Goal: Transaction & Acquisition: Book appointment/travel/reservation

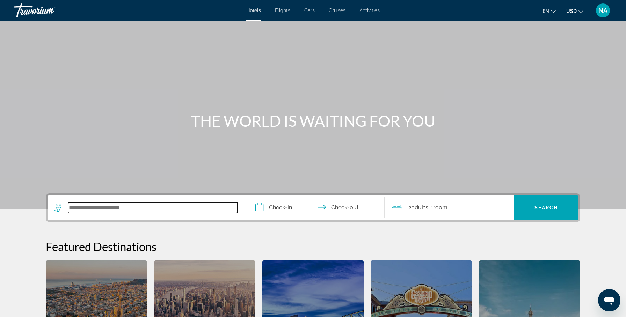
click at [86, 207] on input "Search widget" at bounding box center [152, 208] width 169 height 10
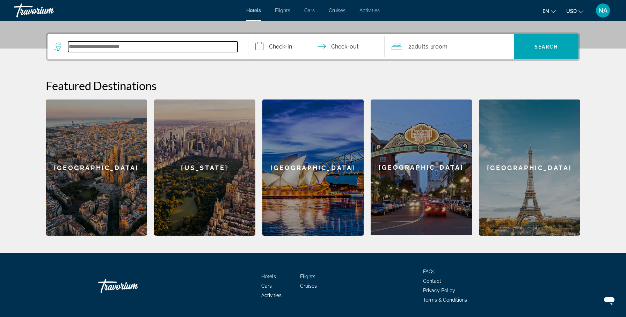
scroll to position [171, 0]
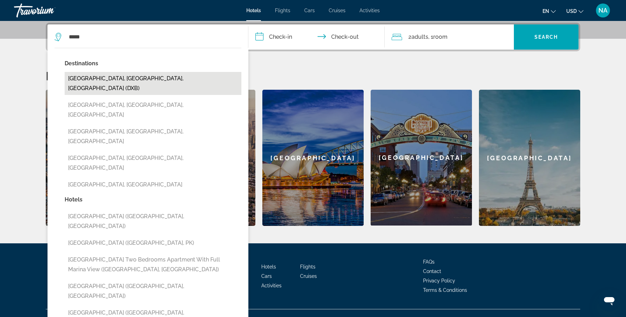
click at [150, 82] on button "[GEOGRAPHIC_DATA], [GEOGRAPHIC_DATA], [GEOGRAPHIC_DATA] (DXB)" at bounding box center [153, 83] width 177 height 23
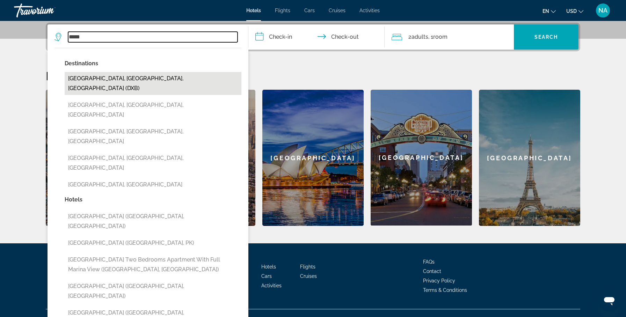
type input "**********"
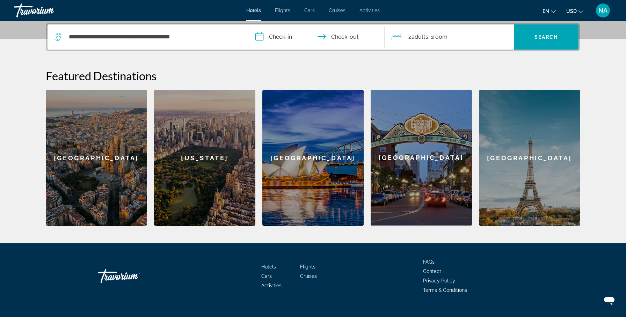
click at [274, 37] on input "**********" at bounding box center [317, 37] width 139 height 27
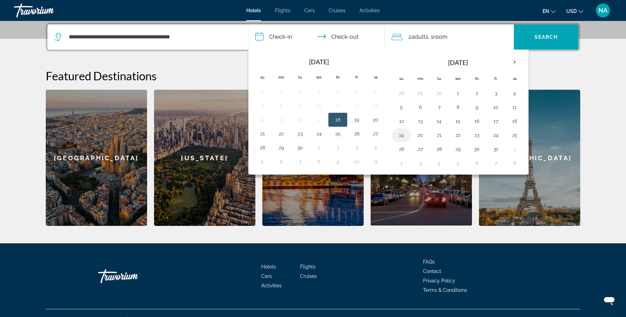
click at [405, 136] on button "19" at bounding box center [401, 135] width 11 height 10
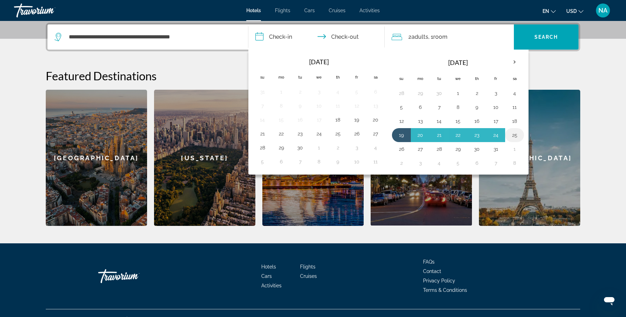
click at [518, 134] on button "25" at bounding box center [514, 135] width 11 height 10
type input "**********"
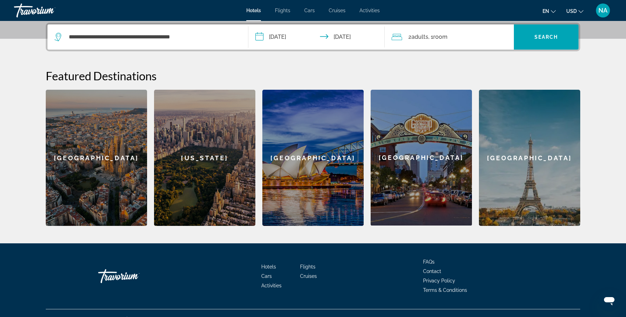
click at [447, 37] on span "Room" at bounding box center [440, 37] width 14 height 7
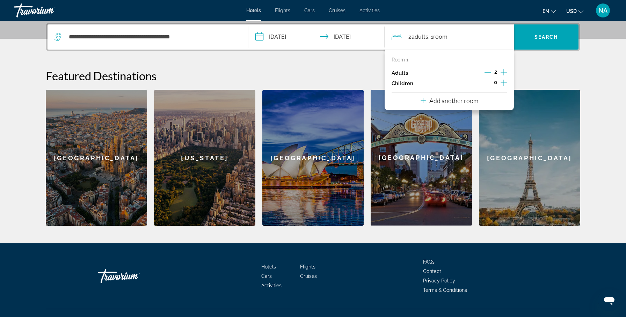
click at [502, 83] on icon "Increment children" at bounding box center [504, 83] width 6 height 8
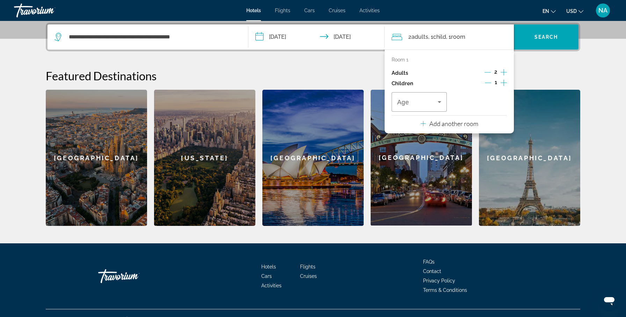
click at [502, 83] on icon "Increment children" at bounding box center [504, 83] width 6 height 8
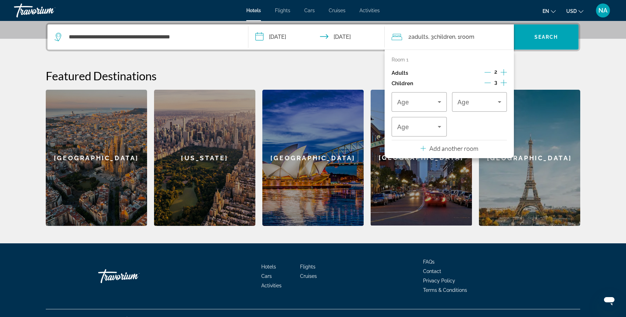
click at [502, 83] on icon "Increment children" at bounding box center [504, 83] width 6 height 8
click at [439, 102] on icon "Travelers: 2 adults, 4 children" at bounding box center [439, 102] width 3 height 2
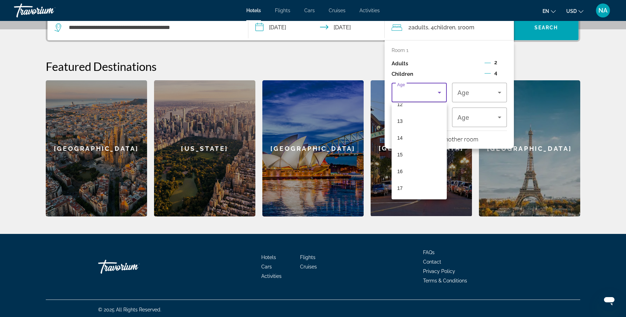
scroll to position [182, 0]
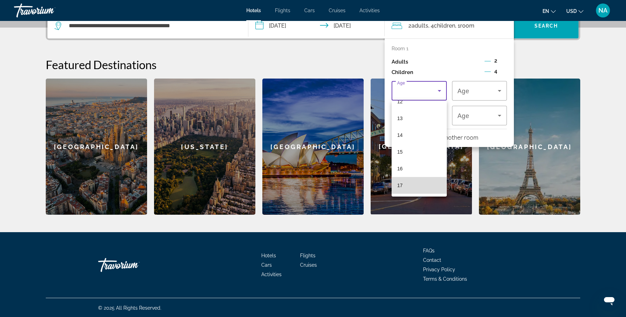
click at [418, 185] on mat-option "17" at bounding box center [419, 185] width 55 height 17
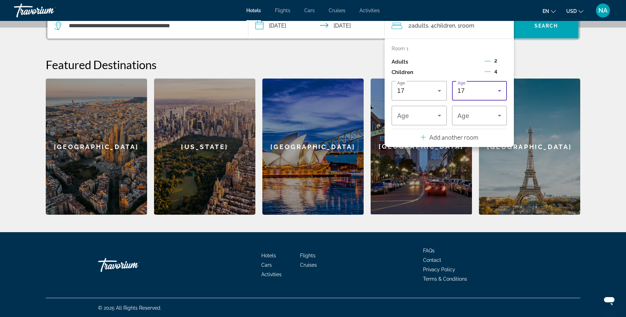
click at [497, 88] on icon "Travelers: 2 adults, 4 children" at bounding box center [499, 91] width 8 height 8
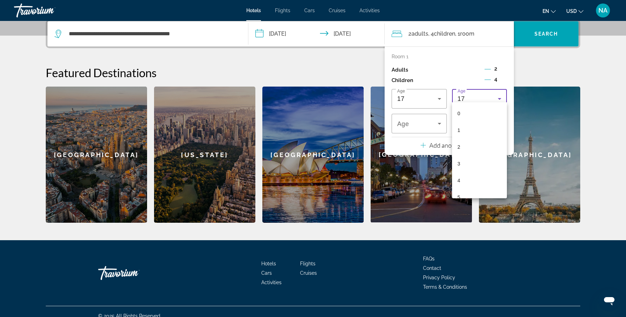
scroll to position [171, 0]
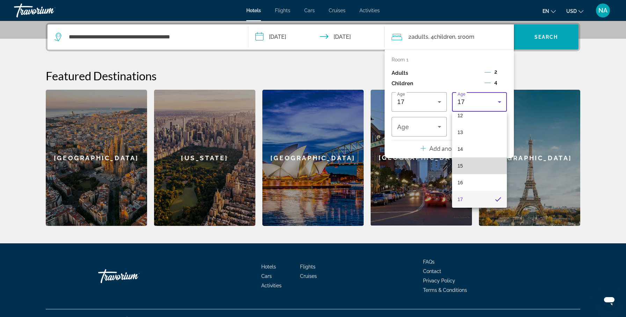
click at [480, 166] on mat-option "15" at bounding box center [479, 166] width 55 height 17
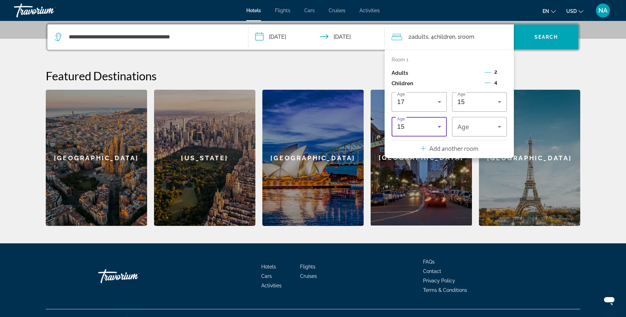
click at [436, 130] on icon "Travelers: 2 adults, 4 children" at bounding box center [439, 127] width 8 height 8
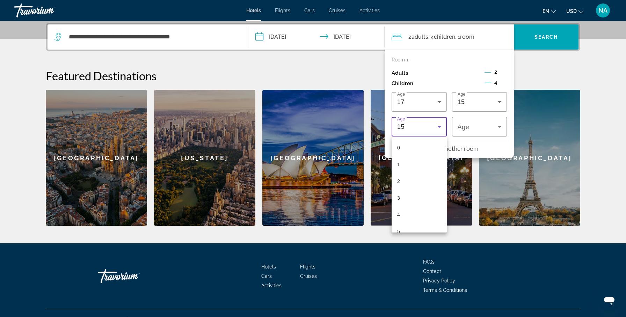
scroll to position [175, 0]
click at [422, 159] on mat-option "11" at bounding box center [419, 157] width 55 height 17
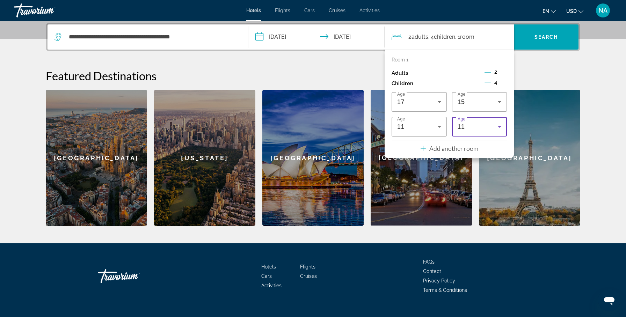
click at [473, 130] on div "11" at bounding box center [478, 127] width 41 height 8
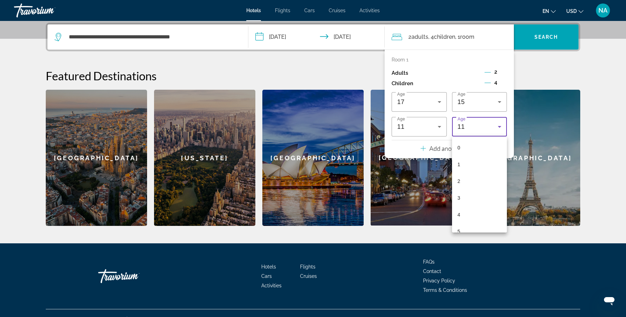
scroll to position [108, 0]
click at [468, 142] on mat-option "6" at bounding box center [479, 140] width 55 height 17
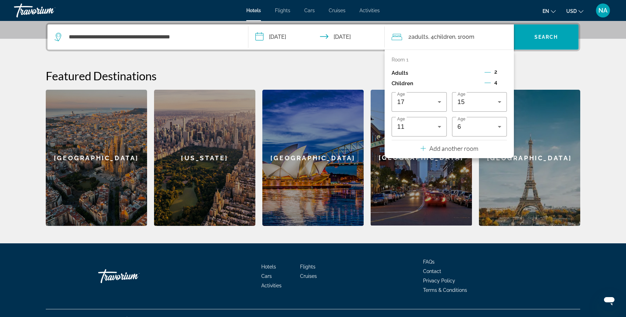
click at [468, 150] on p "Add another room" at bounding box center [453, 149] width 49 height 8
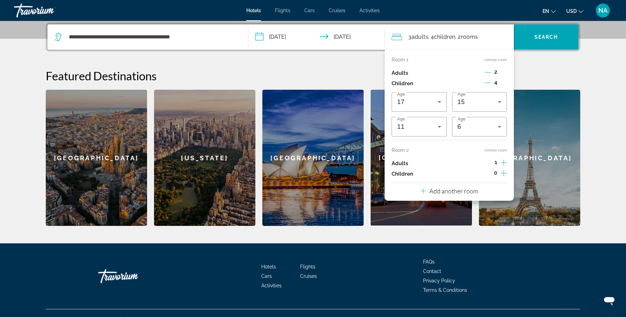
click at [488, 73] on icon "Decrement adults" at bounding box center [488, 72] width 6 height 6
click at [488, 82] on icon "Decrement children" at bounding box center [488, 83] width 6 height 6
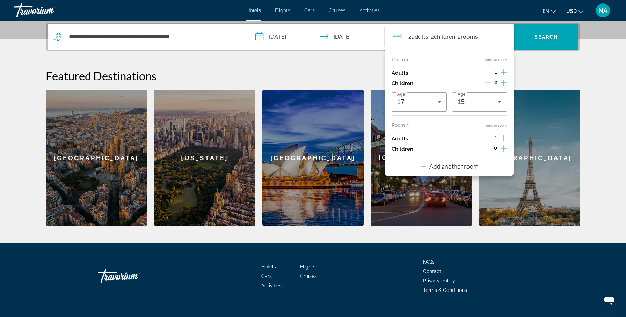
click at [503, 147] on icon "Increment children" at bounding box center [504, 148] width 6 height 8
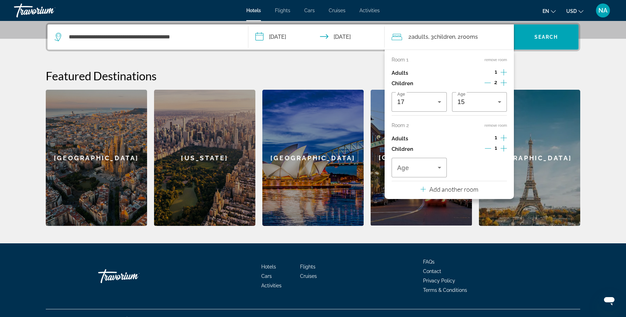
click at [503, 147] on icon "Increment children" at bounding box center [504, 148] width 6 height 8
click at [431, 170] on span "Travelers: 2 adults, 4 children" at bounding box center [417, 168] width 41 height 8
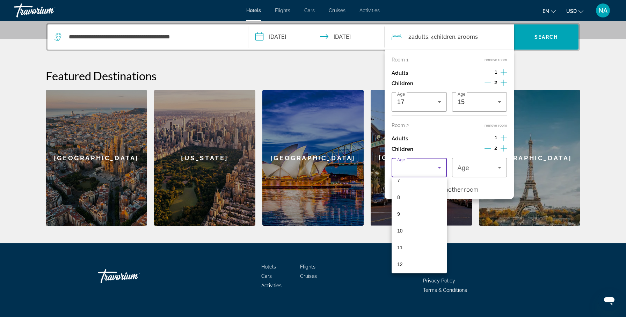
scroll to position [126, 0]
click at [426, 245] on mat-option "11" at bounding box center [419, 246] width 55 height 17
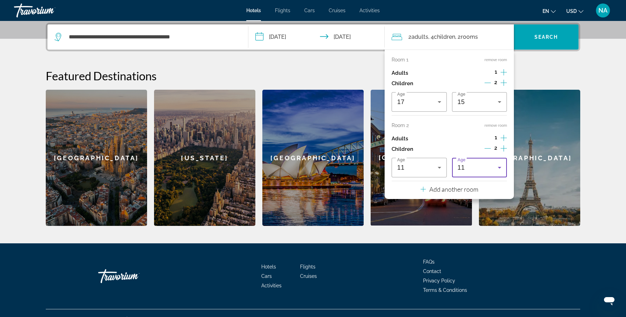
click at [472, 168] on div "11" at bounding box center [478, 168] width 41 height 8
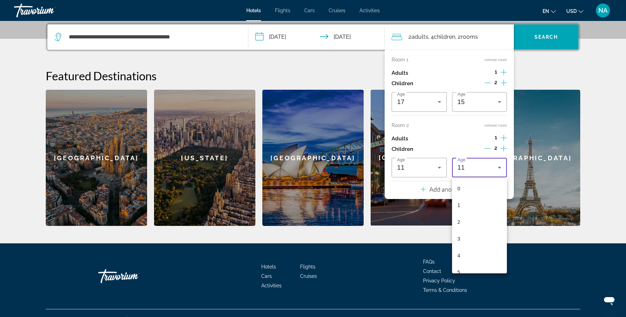
scroll to position [108, 0]
click at [466, 187] on mat-option "6" at bounding box center [479, 181] width 55 height 17
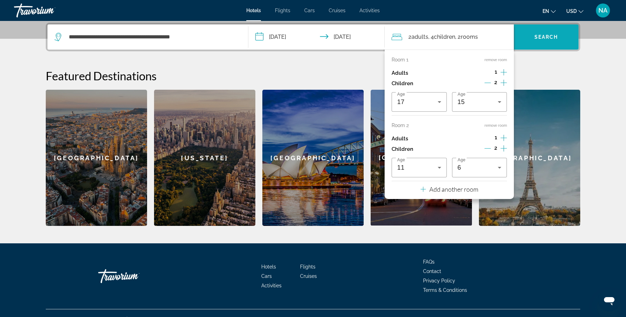
click at [530, 39] on span "Search widget" at bounding box center [546, 37] width 65 height 17
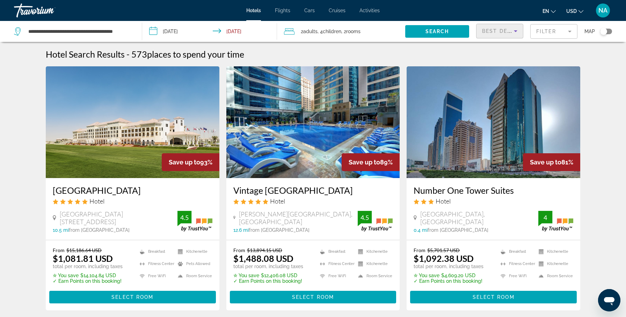
click at [490, 31] on span "Best Deals" at bounding box center [500, 31] width 36 height 6
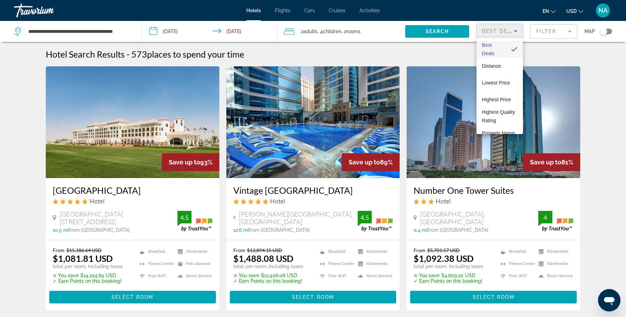
click at [538, 29] on div at bounding box center [313, 158] width 626 height 317
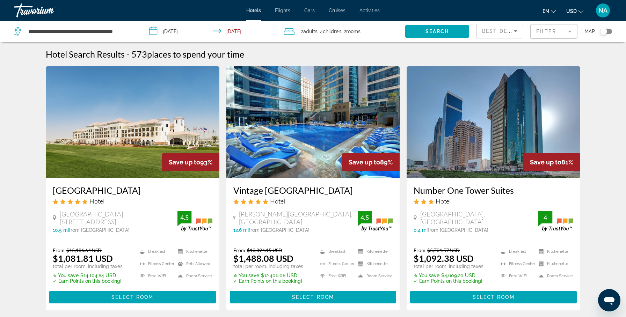
click at [570, 33] on mat-form-field "Filter" at bounding box center [553, 31] width 47 height 15
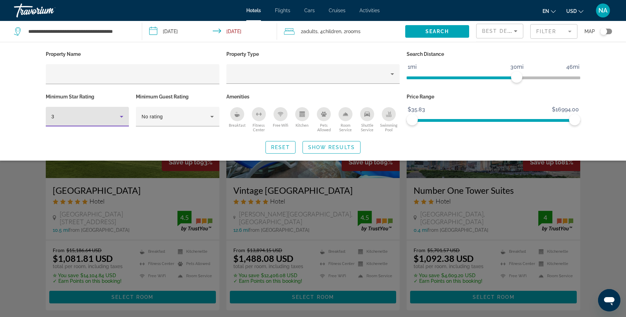
click at [123, 117] on icon "Hotel Filters" at bounding box center [121, 117] width 8 height 8
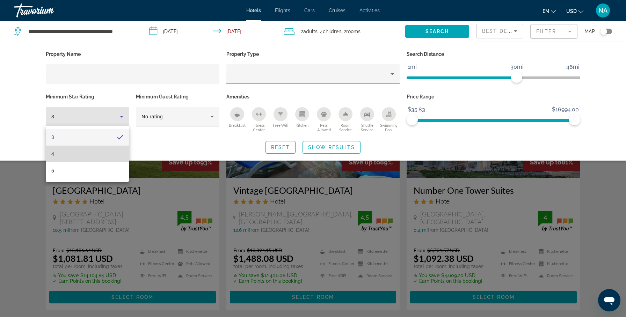
click at [114, 153] on mat-option "4" at bounding box center [87, 154] width 83 height 17
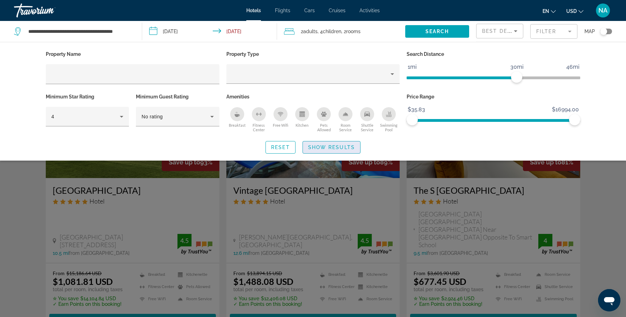
click at [320, 149] on span "Show Results" at bounding box center [331, 148] width 47 height 6
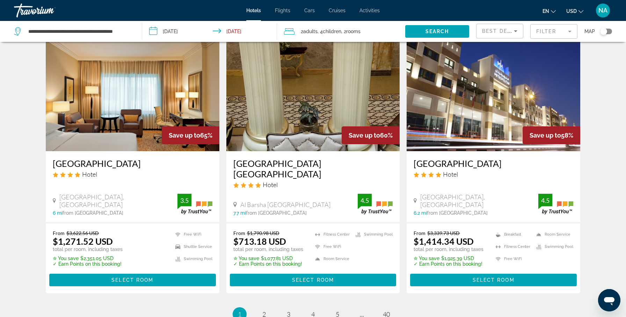
scroll to position [913, 0]
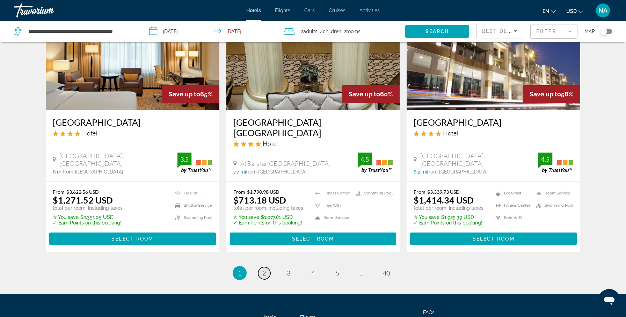
click at [266, 269] on span "2" at bounding box center [263, 273] width 3 height 8
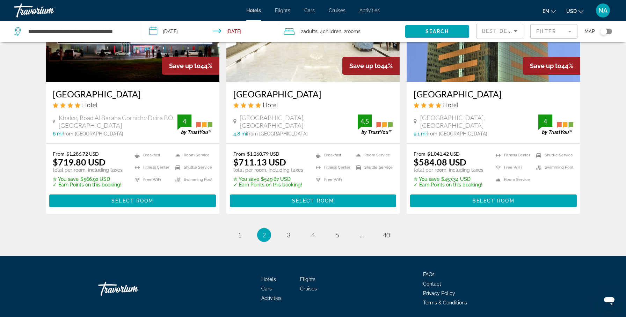
scroll to position [881, 0]
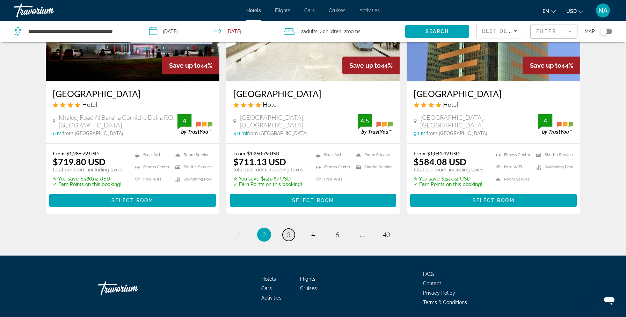
click at [288, 231] on span "3" at bounding box center [288, 235] width 3 height 8
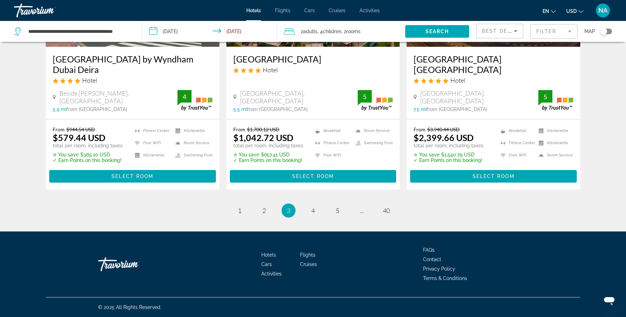
scroll to position [916, 0]
click at [316, 210] on link "page 4" at bounding box center [313, 211] width 12 height 12
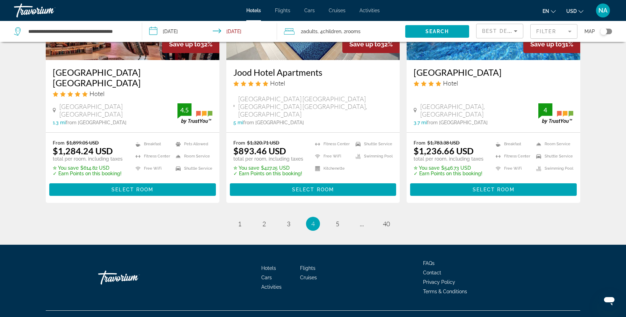
scroll to position [905, 0]
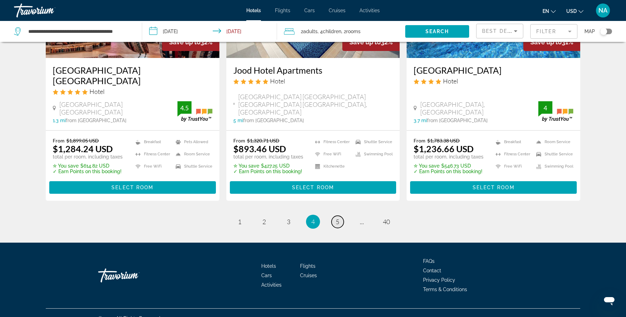
click at [336, 218] on span "5" at bounding box center [337, 222] width 3 height 8
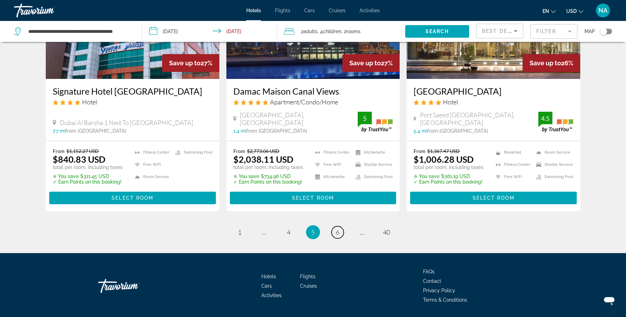
scroll to position [899, 0]
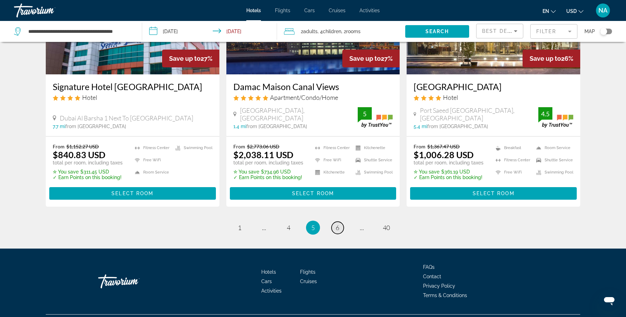
click at [340, 230] on link "page 6" at bounding box center [338, 228] width 12 height 12
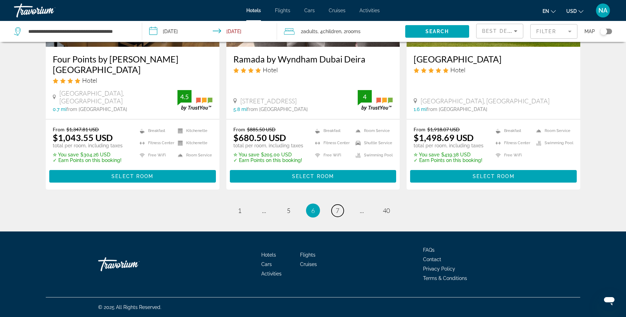
scroll to position [899, 0]
click at [339, 215] on span "7" at bounding box center [337, 211] width 3 height 8
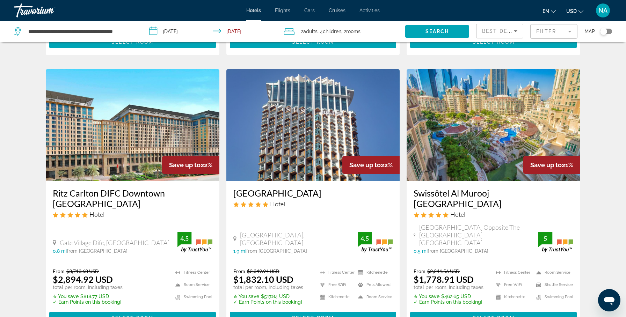
scroll to position [274, 0]
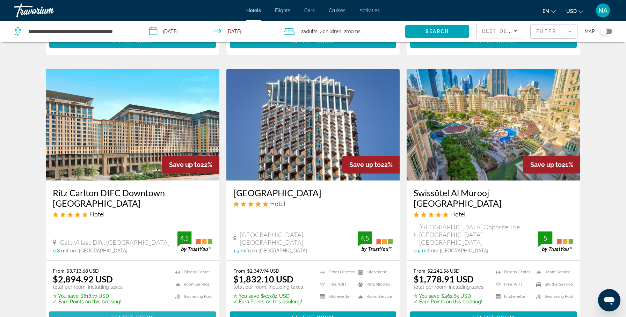
click at [198, 310] on span "Main content" at bounding box center [132, 318] width 167 height 17
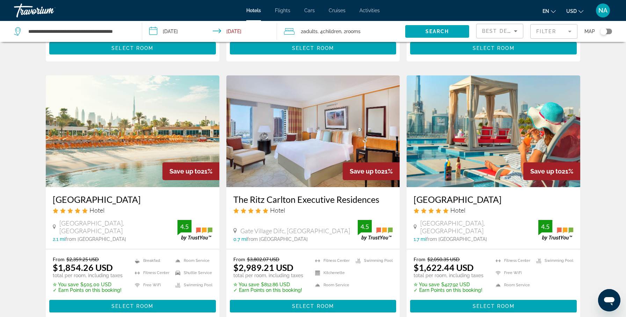
scroll to position [809, 0]
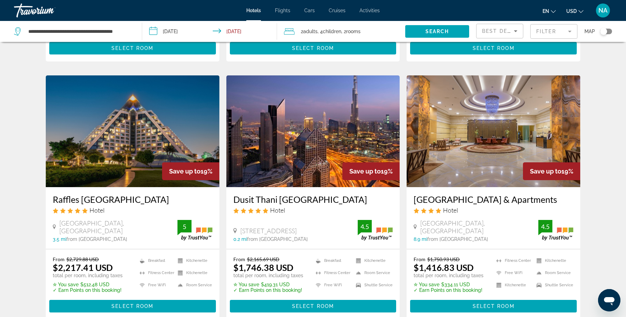
scroll to position [296, 0]
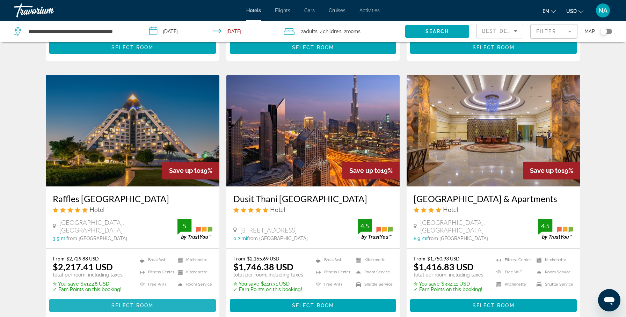
click at [135, 303] on span "Select Room" at bounding box center [132, 306] width 42 height 6
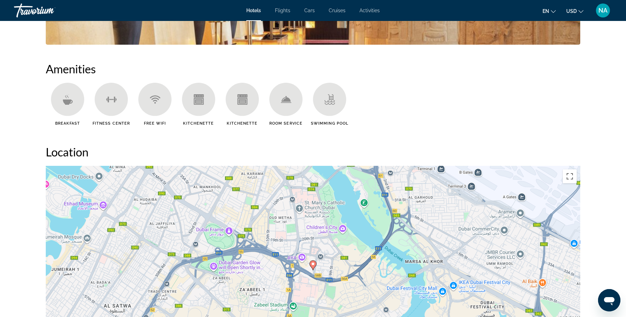
scroll to position [472, 0]
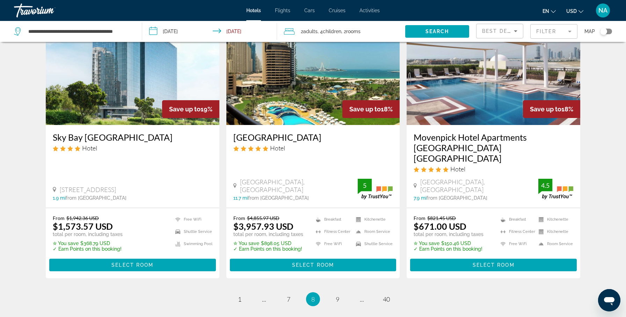
scroll to position [914, 0]
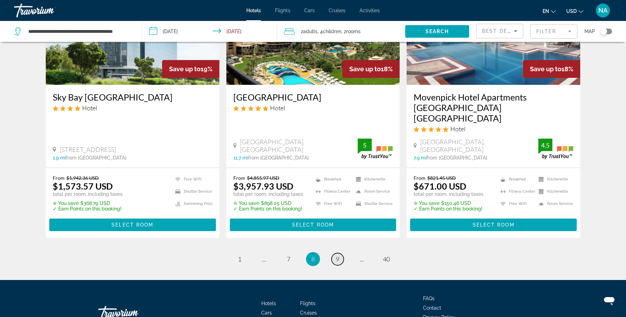
click at [338, 255] on span "9" at bounding box center [337, 259] width 3 height 8
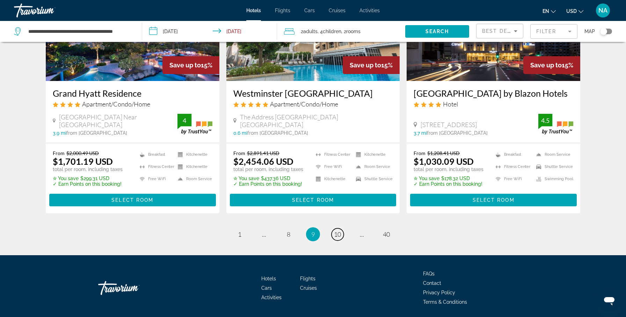
scroll to position [904, 0]
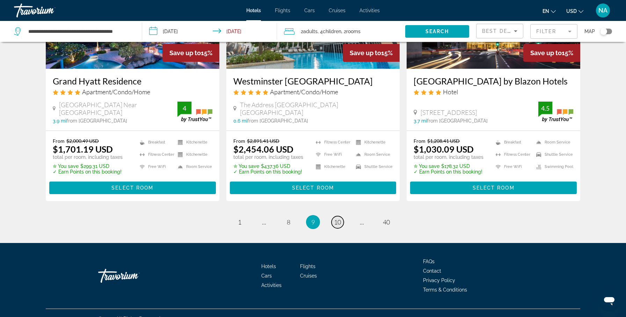
click at [338, 218] on span "10" at bounding box center [337, 222] width 7 height 8
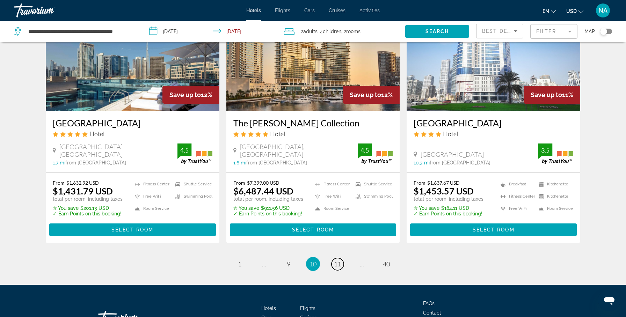
scroll to position [907, 0]
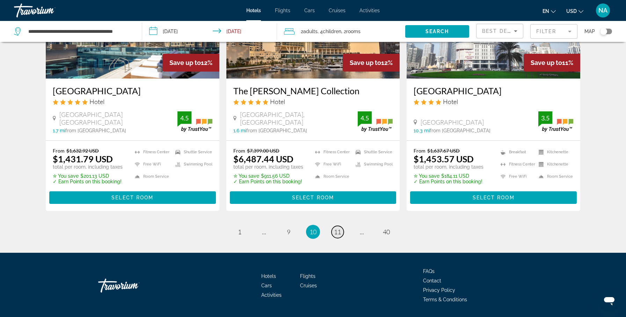
click at [337, 228] on span "11" at bounding box center [337, 232] width 7 height 8
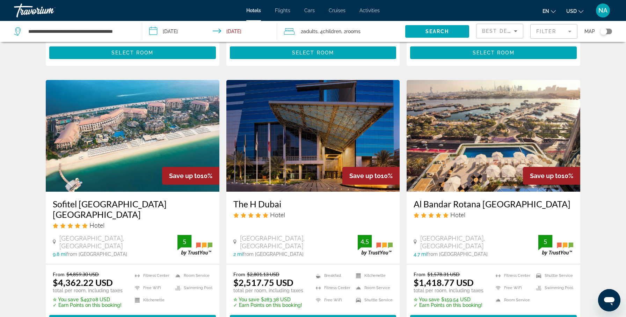
scroll to position [266, 0]
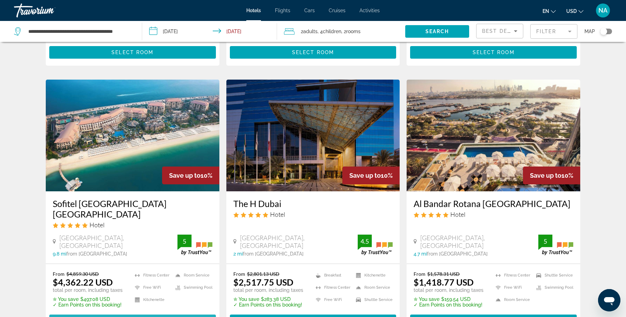
click at [135, 313] on span "Main content" at bounding box center [132, 321] width 167 height 17
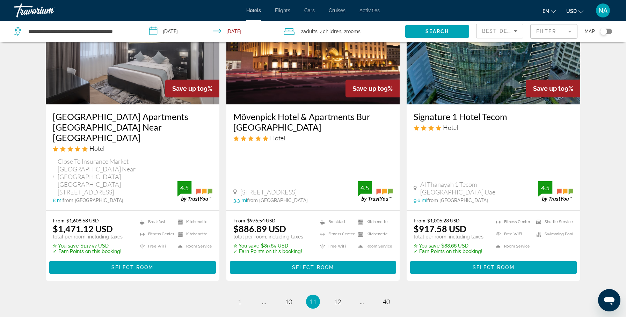
scroll to position [880, 0]
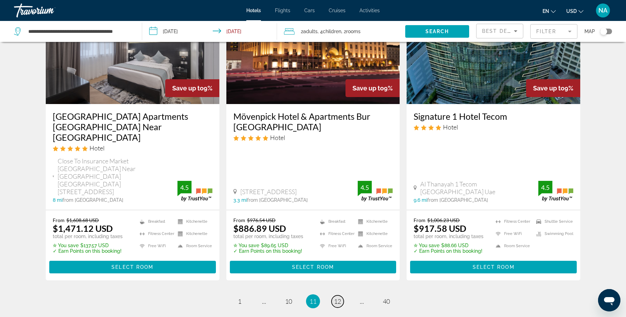
click at [338, 298] on span "12" at bounding box center [337, 302] width 7 height 8
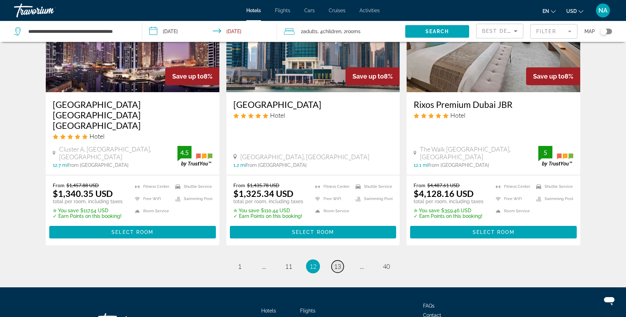
scroll to position [895, 0]
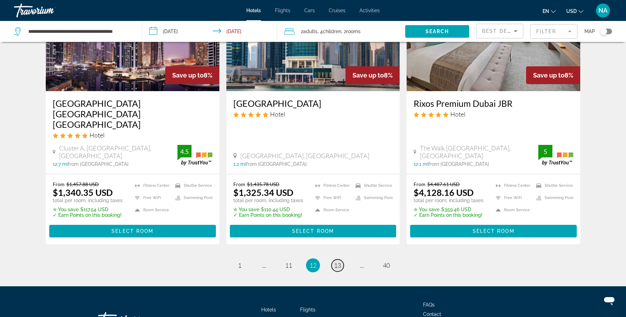
click at [338, 262] on span "13" at bounding box center [337, 266] width 7 height 8
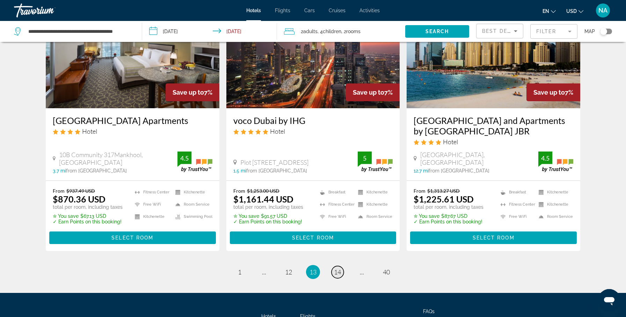
scroll to position [918, 0]
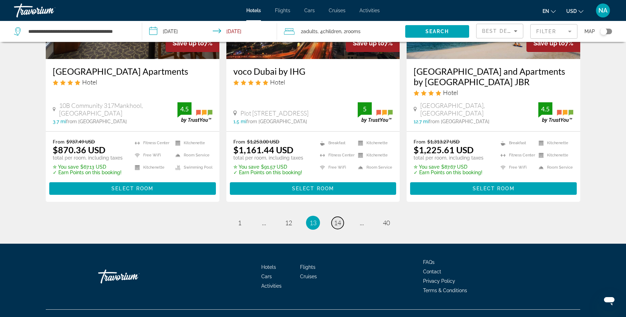
click at [337, 219] on span "14" at bounding box center [337, 223] width 7 height 8
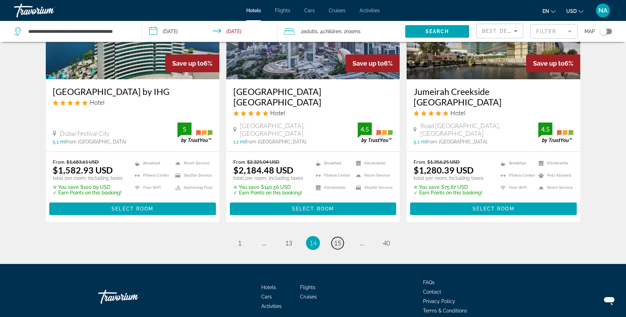
scroll to position [875, 0]
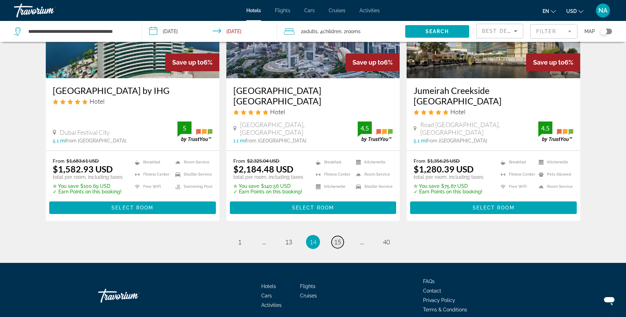
click at [336, 238] on span "15" at bounding box center [337, 242] width 7 height 8
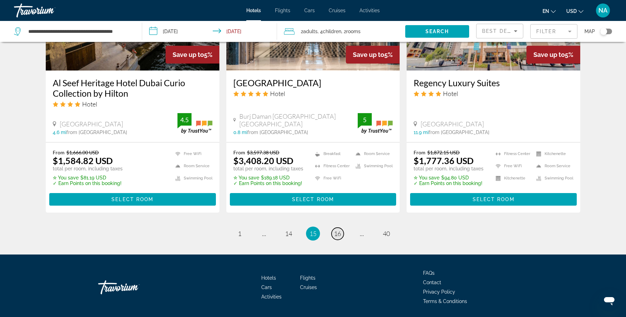
scroll to position [915, 0]
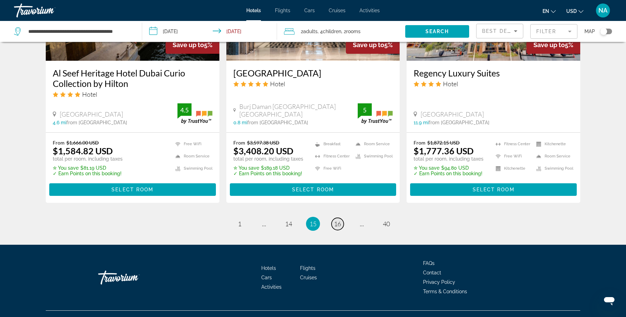
click at [336, 220] on span "16" at bounding box center [337, 224] width 7 height 8
